Goal: Transaction & Acquisition: Book appointment/travel/reservation

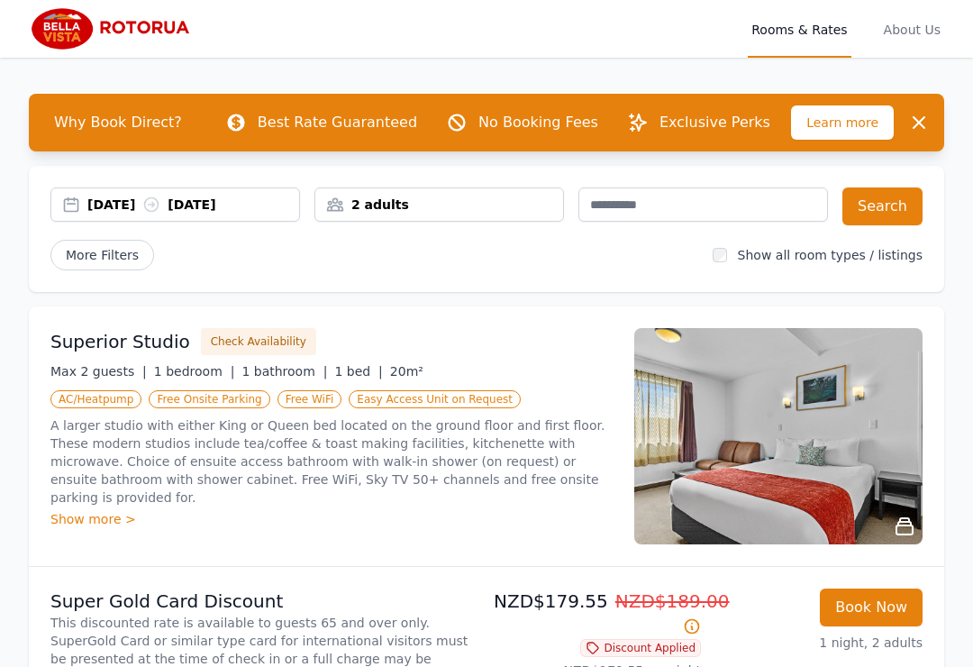
click at [432, 215] on div "2 adults" at bounding box center [439, 204] width 250 height 34
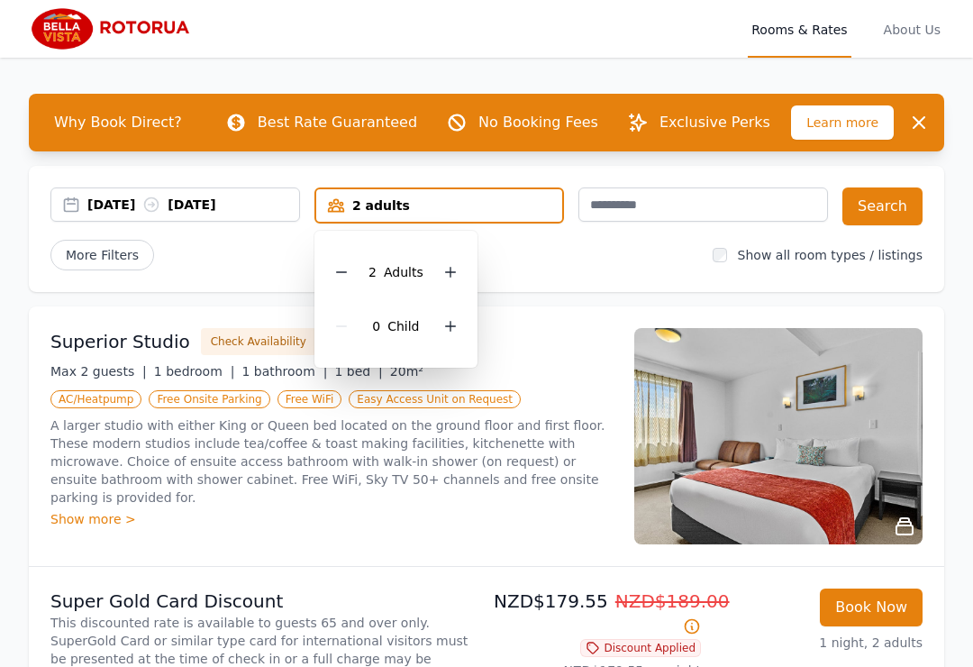
click at [349, 272] on icon at bounding box center [341, 272] width 14 height 14
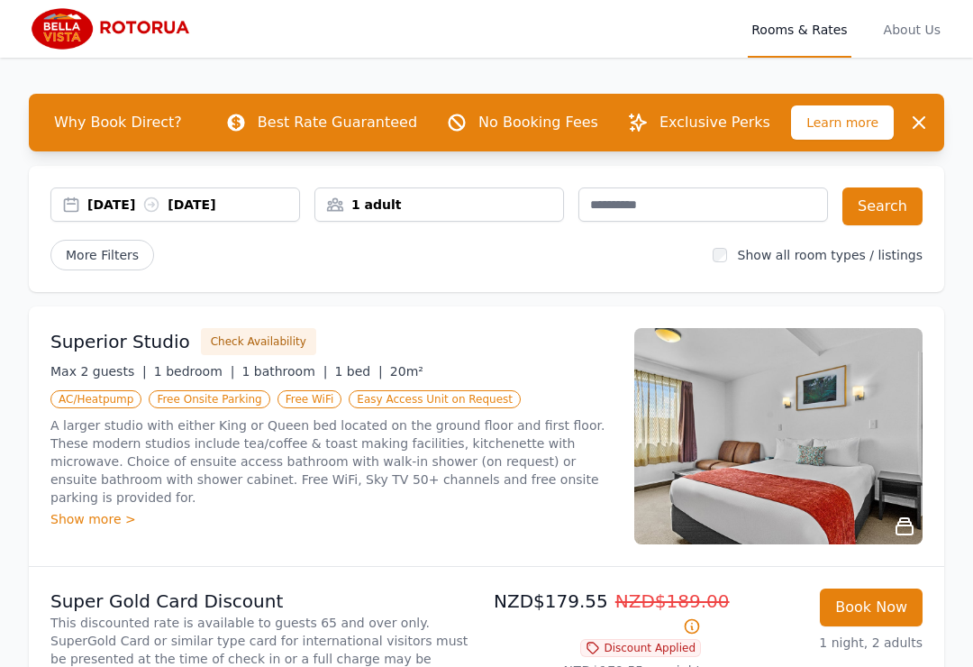
click at [142, 205] on div "[DATE] [DATE]" at bounding box center [193, 204] width 212 height 18
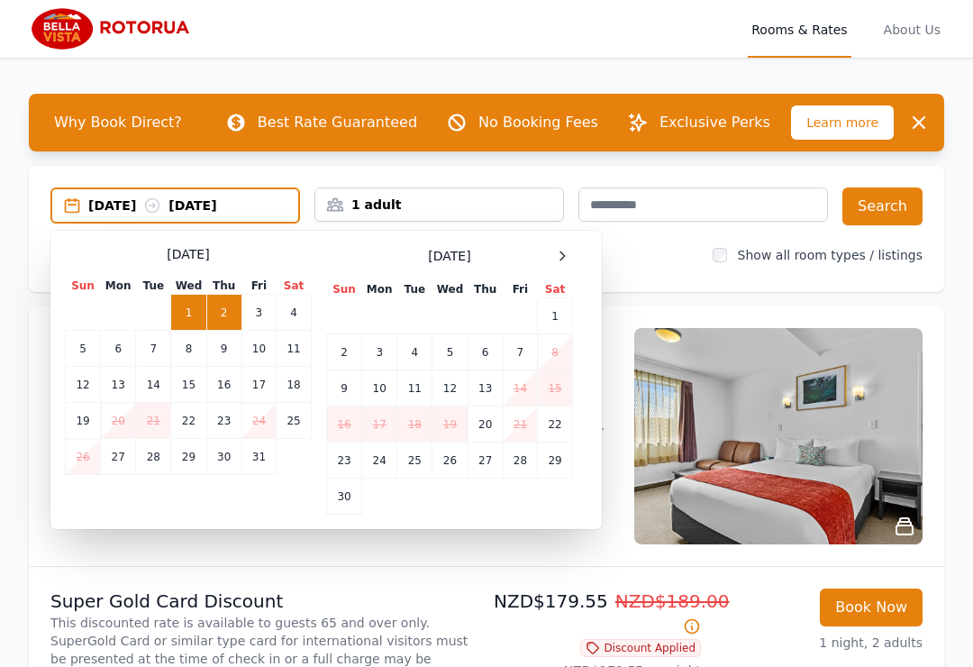
click at [300, 381] on td "18" at bounding box center [294, 385] width 35 height 36
click at [93, 410] on td "19" at bounding box center [83, 421] width 35 height 36
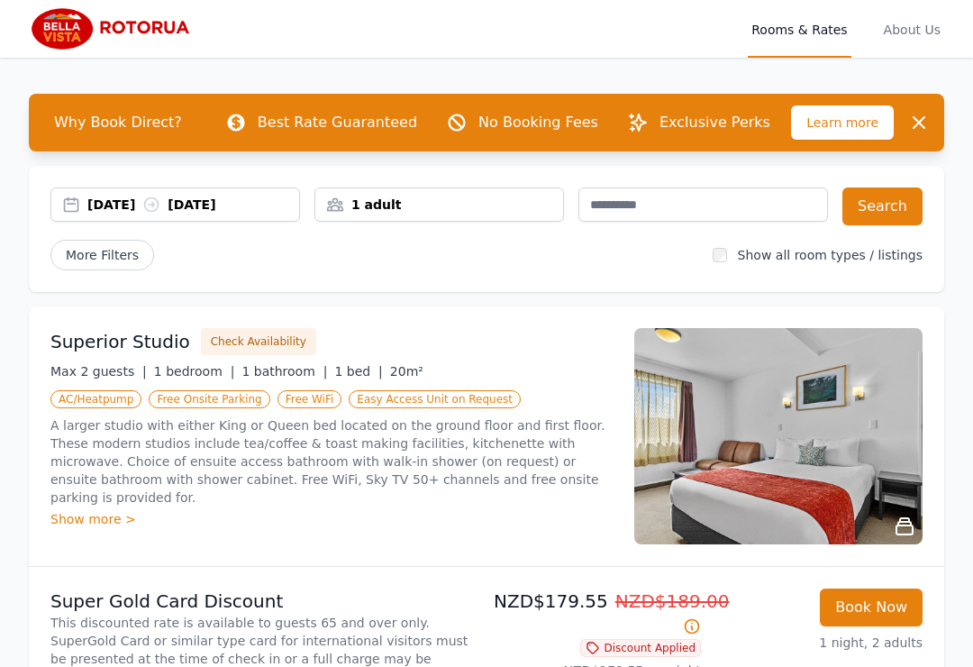
click at [904, 207] on button "Search" at bounding box center [882, 206] width 80 height 38
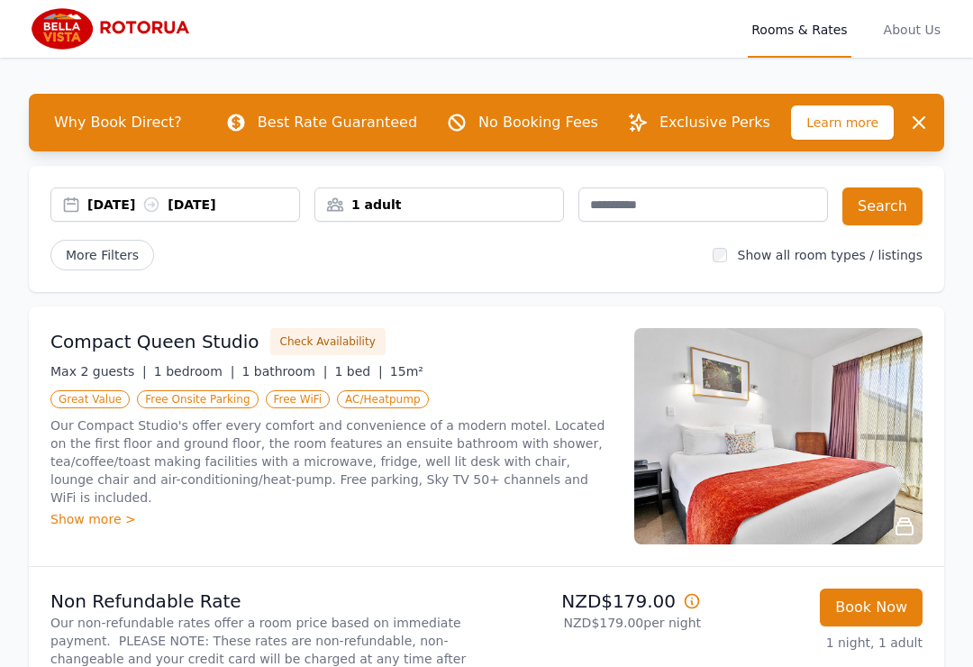
click at [462, 191] on div "1 adult" at bounding box center [439, 204] width 250 height 34
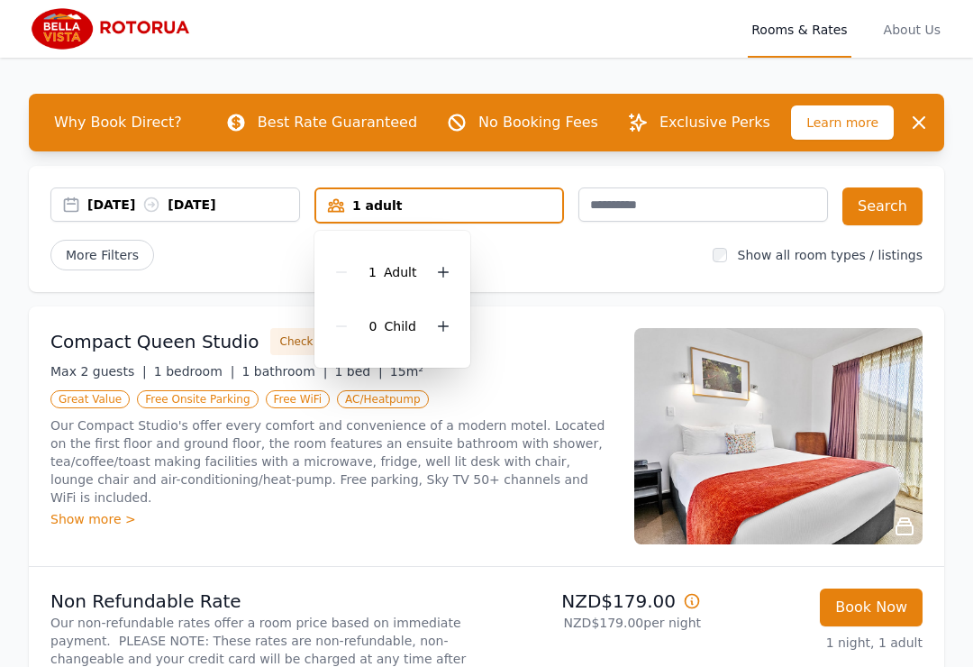
click at [442, 281] on div at bounding box center [443, 271] width 25 height 25
click at [890, 201] on button "Search" at bounding box center [882, 206] width 80 height 38
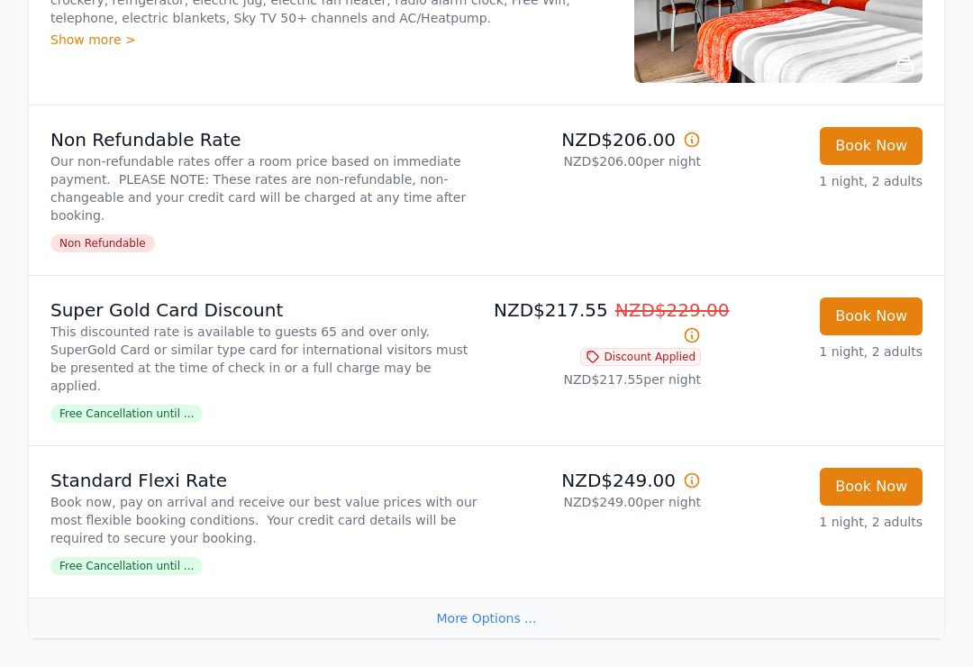
scroll to position [2868, 0]
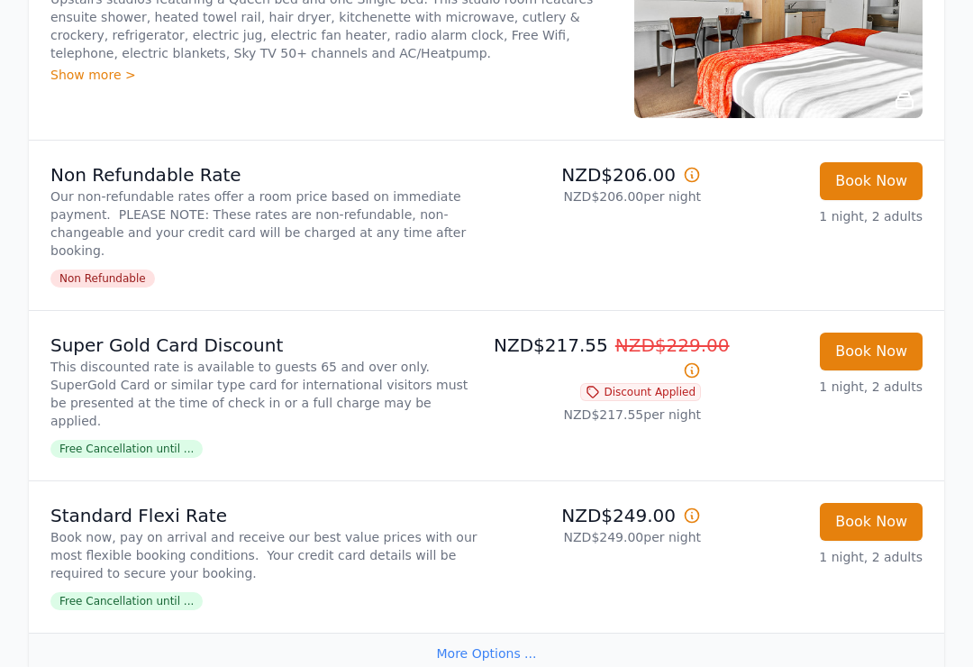
click at [874, 333] on button "Book Now" at bounding box center [871, 352] width 103 height 38
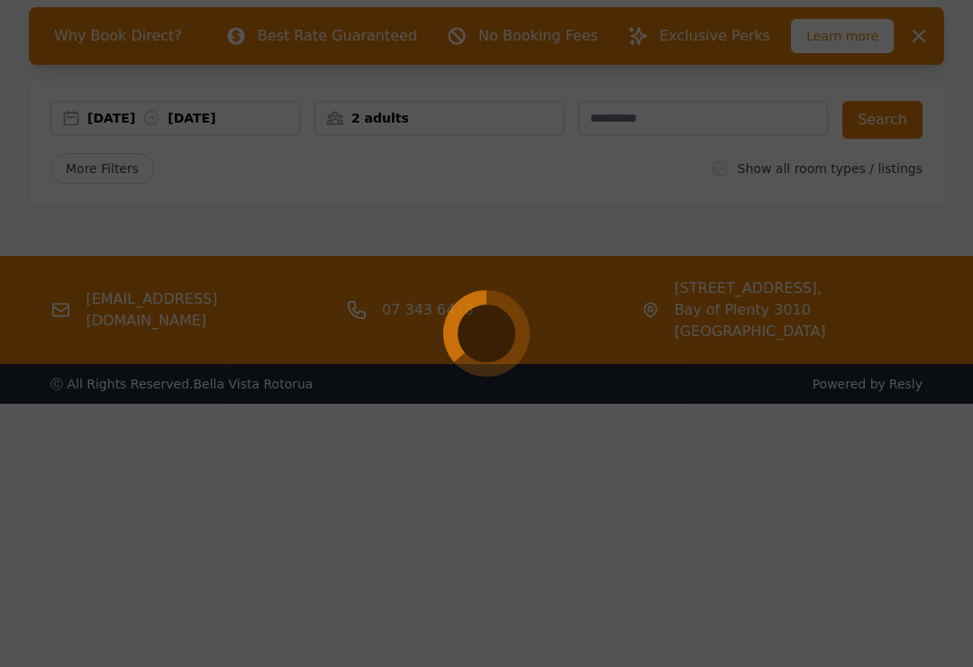
select select "**"
